Goal: Transaction & Acquisition: Purchase product/service

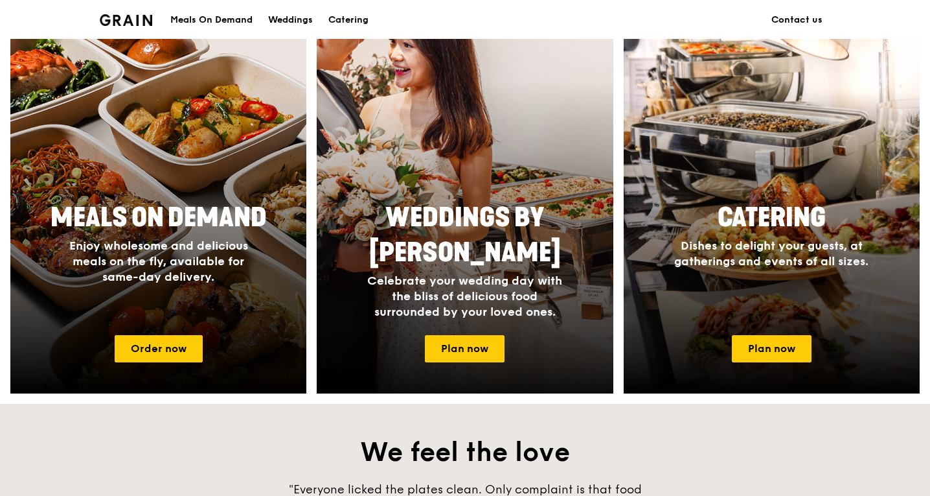
scroll to position [518, 0]
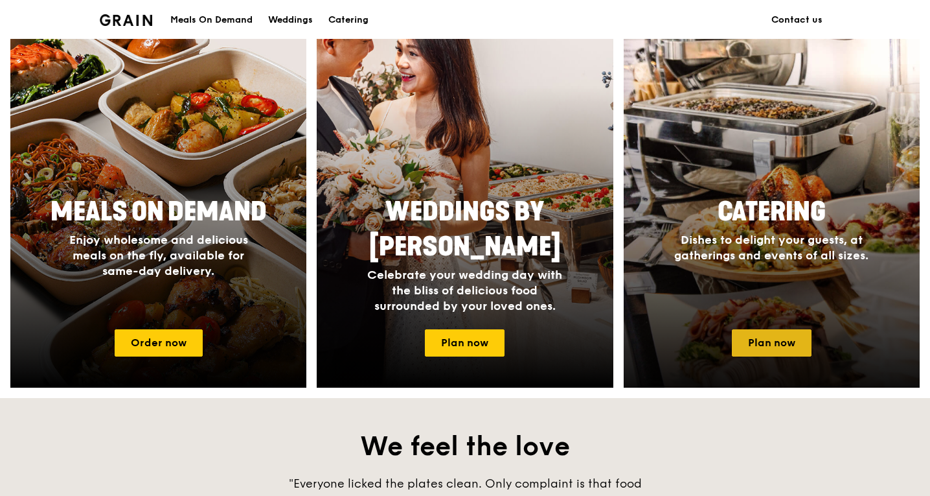
click at [800, 344] on link "Plan now" at bounding box center [772, 342] width 80 height 27
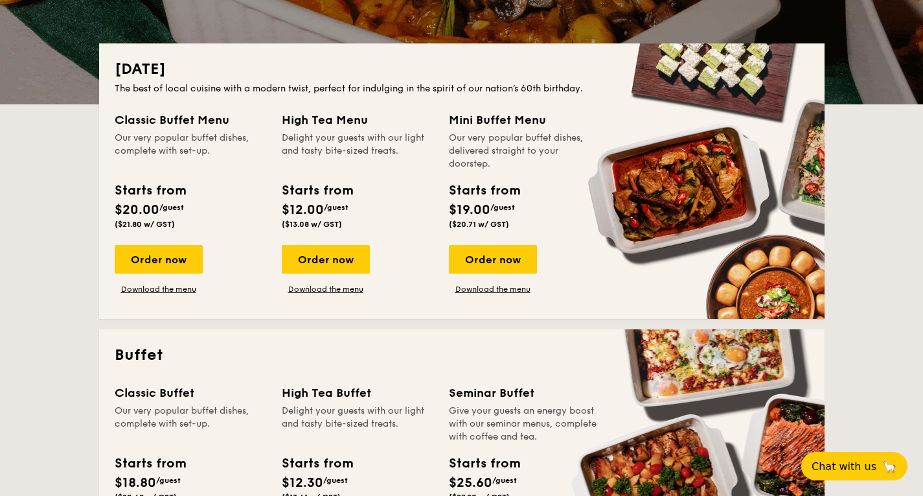
scroll to position [259, 0]
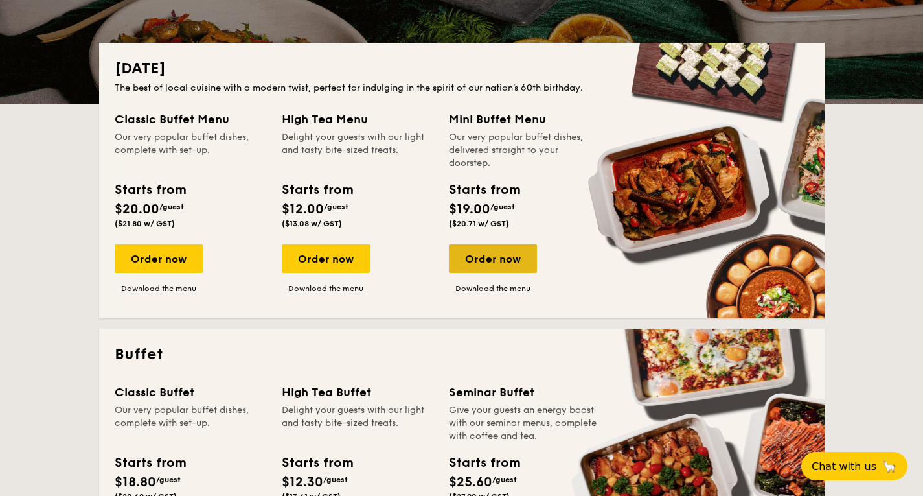
click at [514, 258] on div "Order now" at bounding box center [493, 258] width 88 height 29
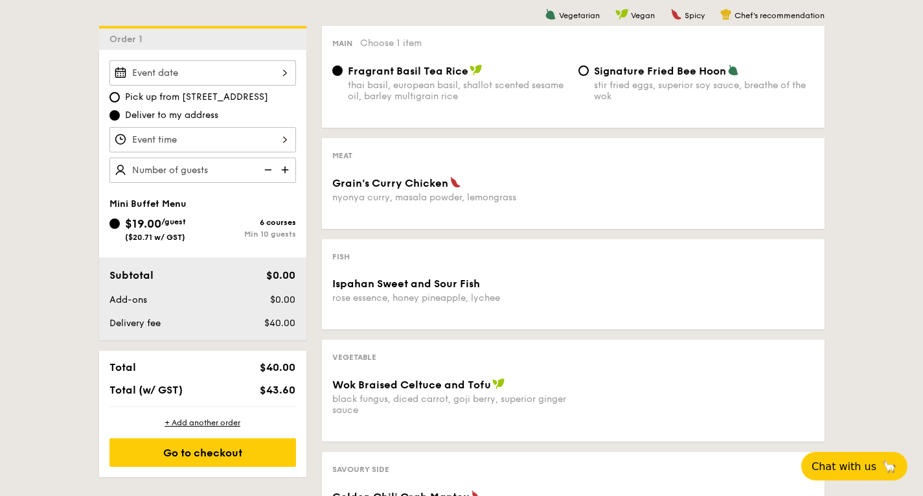
scroll to position [324, 0]
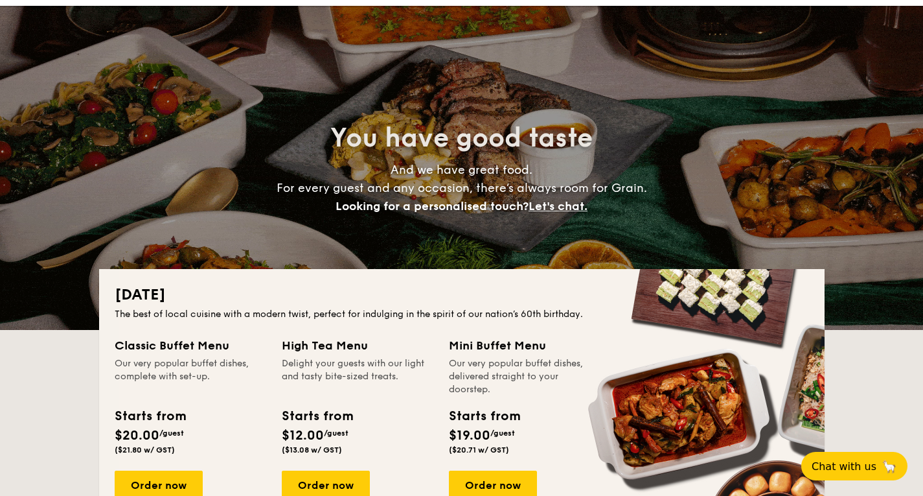
scroll to position [28, 0]
